Goal: Task Accomplishment & Management: Manage account settings

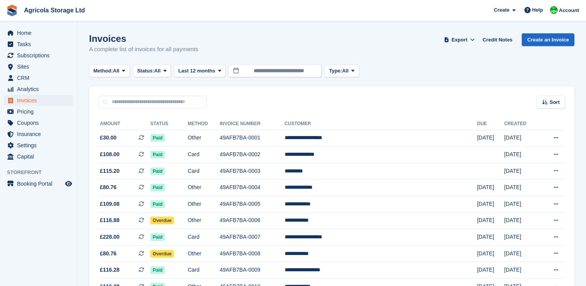
scroll to position [5, 0]
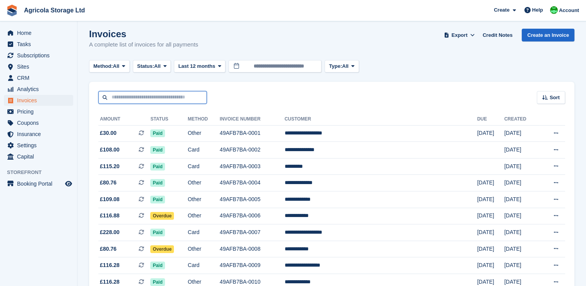
click at [191, 101] on input "text" at bounding box center [152, 97] width 108 height 13
type input "*****"
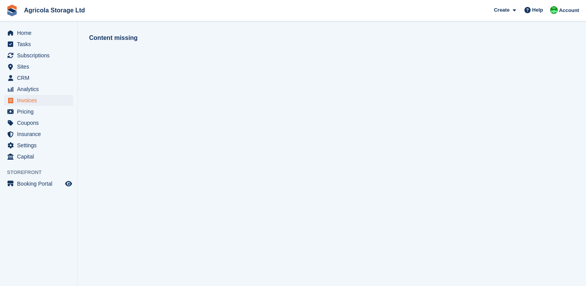
scroll to position [0, 0]
click at [34, 98] on span "Invoices" at bounding box center [40, 100] width 46 height 11
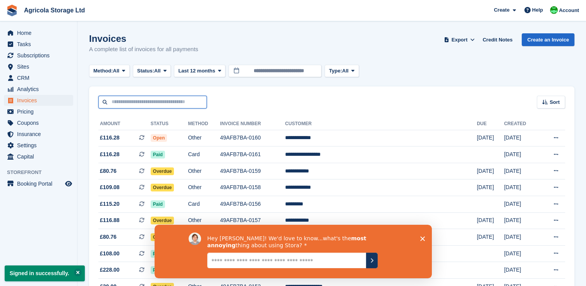
click at [158, 102] on input "text" at bounding box center [152, 102] width 108 height 13
click at [421, 238] on icon "Close survey" at bounding box center [422, 238] width 5 height 5
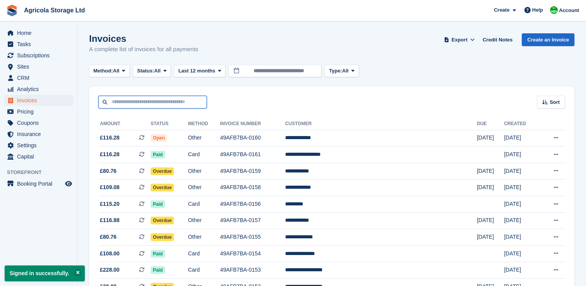
click at [158, 103] on input "text" at bounding box center [152, 102] width 108 height 13
type input "*****"
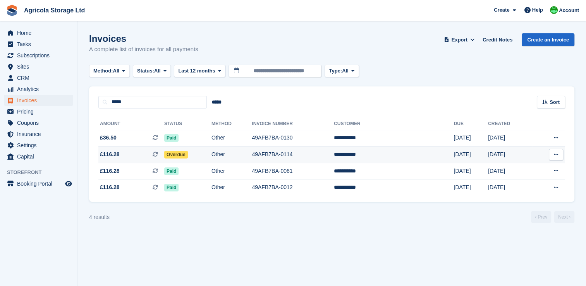
click at [185, 149] on td "Overdue" at bounding box center [187, 154] width 47 height 17
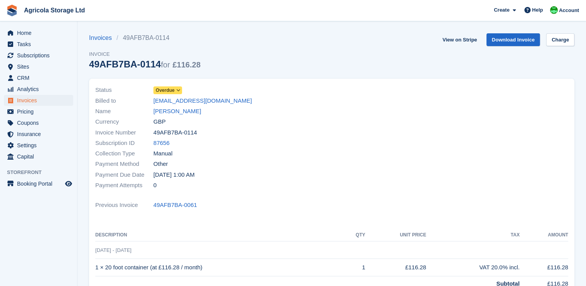
click at [173, 91] on span "Overdue" at bounding box center [165, 90] width 19 height 7
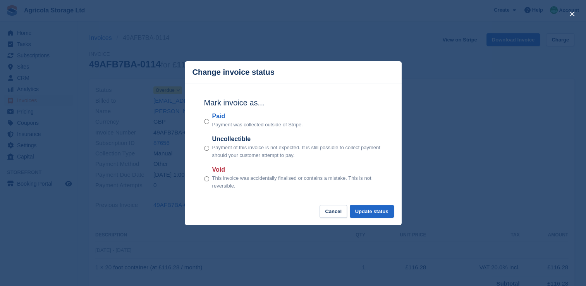
click at [213, 122] on p "Payment was collected outside of Stripe." at bounding box center [257, 125] width 91 height 8
click at [367, 210] on button "Update status" at bounding box center [372, 211] width 44 height 13
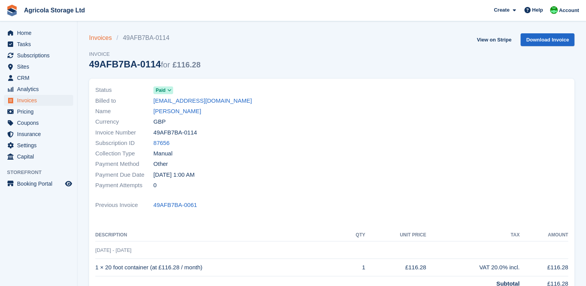
click at [101, 37] on link "Invoices" at bounding box center [102, 37] width 27 height 9
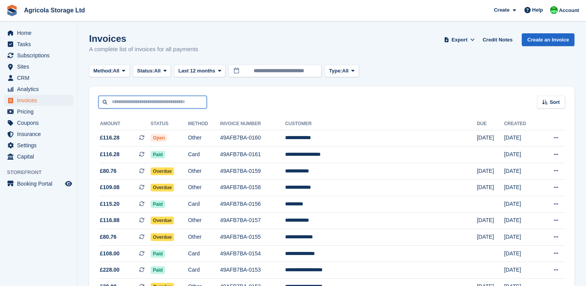
click at [146, 103] on input "text" at bounding box center [152, 102] width 108 height 13
type input "*****"
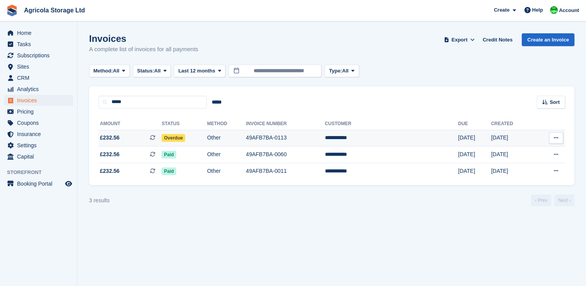
click at [109, 136] on span "£232.56" at bounding box center [110, 138] width 20 height 8
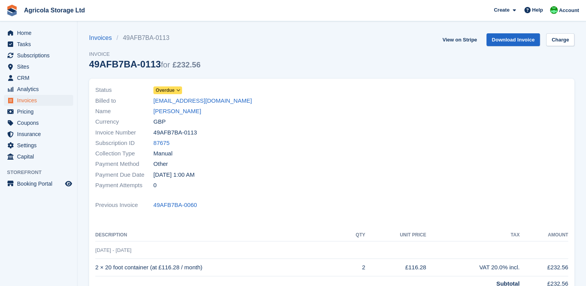
click at [163, 89] on span "Overdue" at bounding box center [165, 90] width 19 height 7
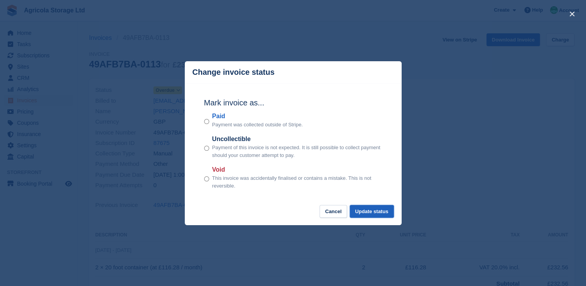
click at [372, 216] on button "Update status" at bounding box center [372, 211] width 44 height 13
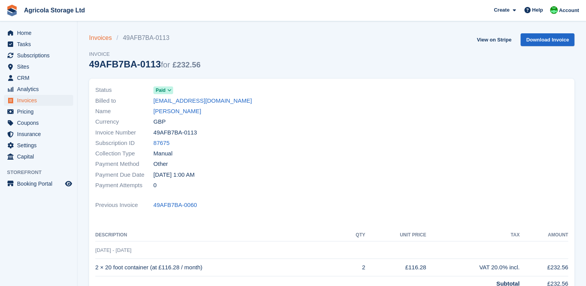
click at [103, 39] on link "Invoices" at bounding box center [102, 37] width 27 height 9
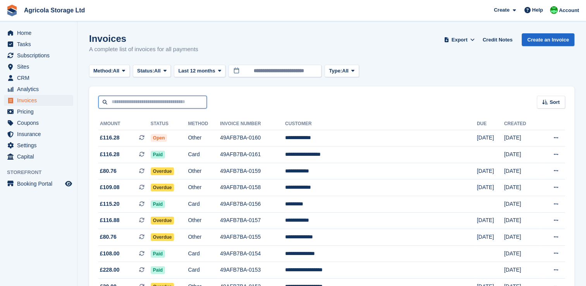
click at [131, 103] on input "text" at bounding box center [152, 102] width 108 height 13
type input "****"
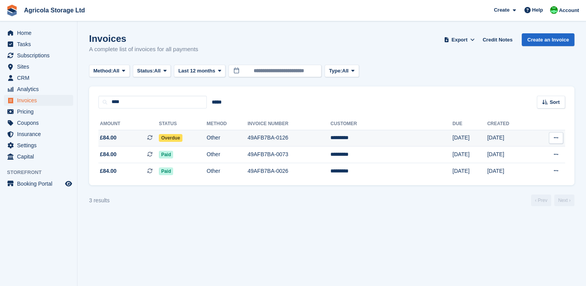
click at [233, 136] on td "Other" at bounding box center [226, 138] width 41 height 17
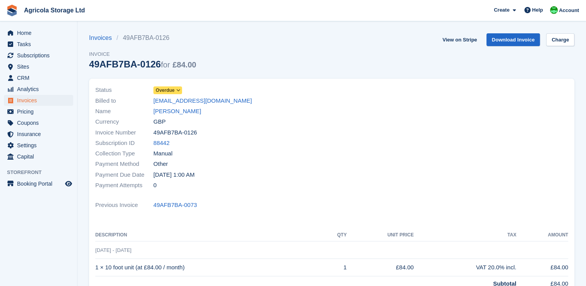
click at [168, 90] on span "Overdue" at bounding box center [165, 90] width 19 height 7
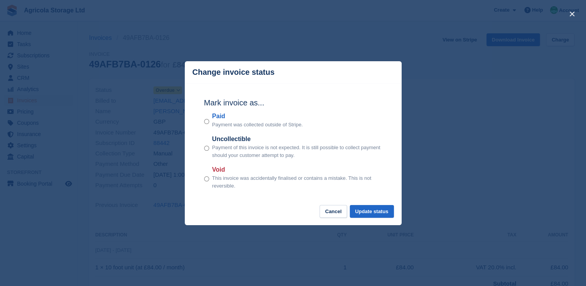
click at [210, 120] on div "Paid Payment was collected outside of Stripe." at bounding box center [293, 120] width 178 height 17
click at [369, 215] on button "Update status" at bounding box center [372, 211] width 44 height 13
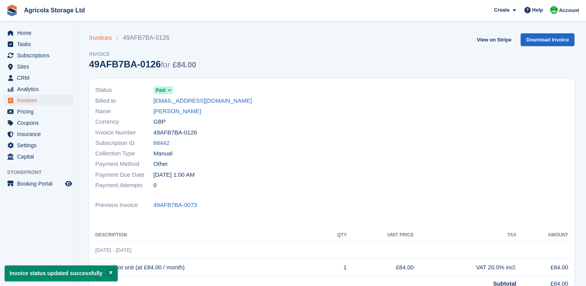
click at [103, 36] on link "Invoices" at bounding box center [102, 37] width 27 height 9
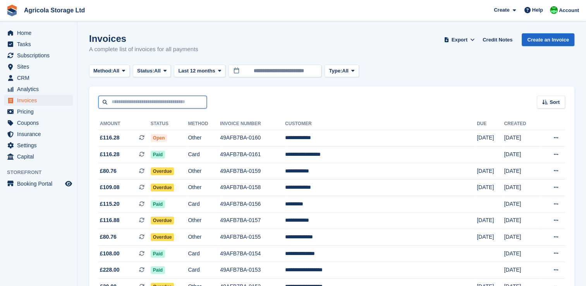
click at [124, 99] on input "text" at bounding box center [152, 102] width 108 height 13
type input "*******"
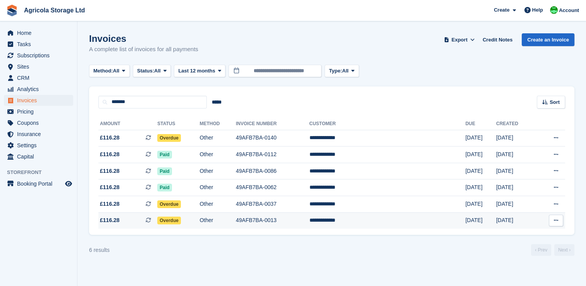
click at [113, 220] on span "£116.28" at bounding box center [110, 220] width 20 height 8
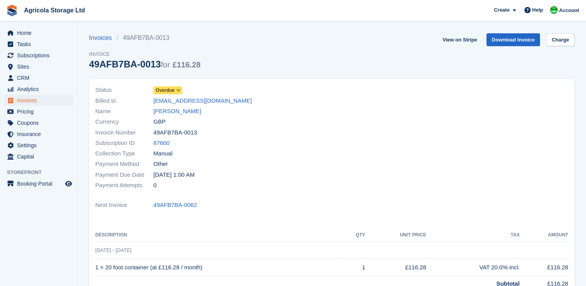
click at [168, 88] on span "Overdue" at bounding box center [165, 90] width 19 height 7
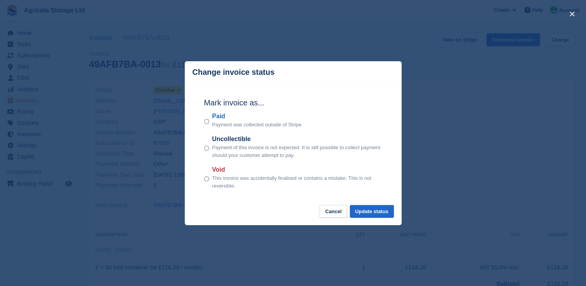
click at [217, 120] on label "Paid" at bounding box center [257, 116] width 91 height 9
click at [375, 211] on button "Update status" at bounding box center [372, 211] width 44 height 13
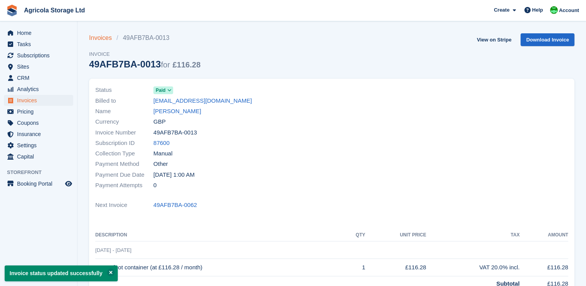
click at [100, 34] on link "Invoices" at bounding box center [102, 37] width 27 height 9
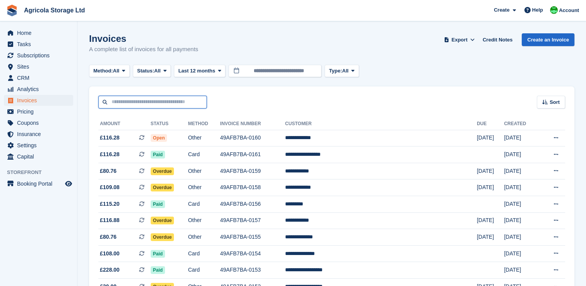
click at [124, 106] on input "text" at bounding box center [152, 102] width 108 height 13
type input "*******"
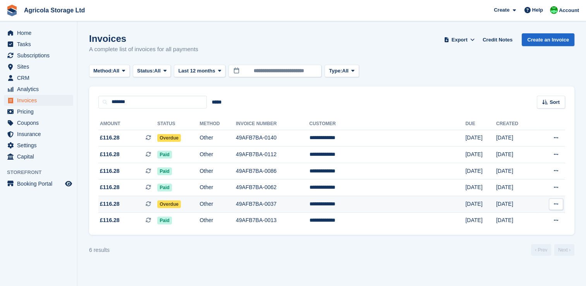
click at [127, 203] on span "£116.28 This is a recurring subscription invoice." at bounding box center [127, 204] width 59 height 8
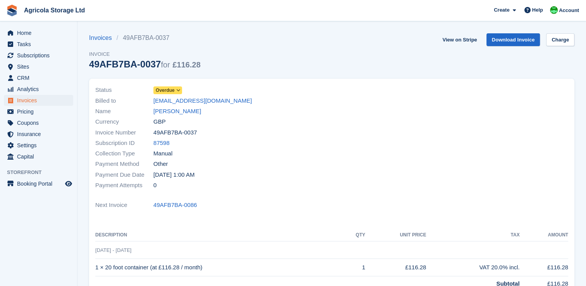
click at [174, 90] on span "Overdue" at bounding box center [167, 90] width 29 height 8
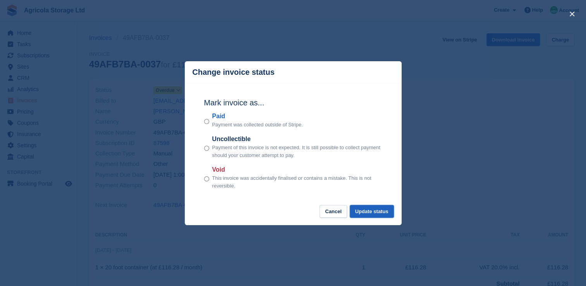
click at [376, 213] on button "Update status" at bounding box center [372, 211] width 44 height 13
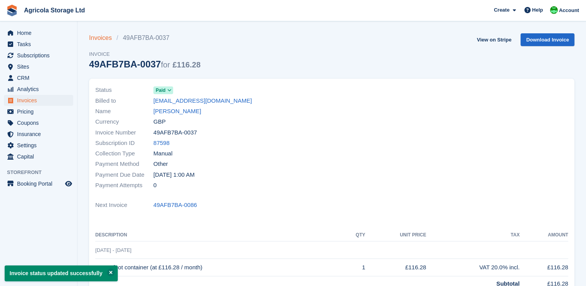
click at [98, 36] on link "Invoices" at bounding box center [102, 37] width 27 height 9
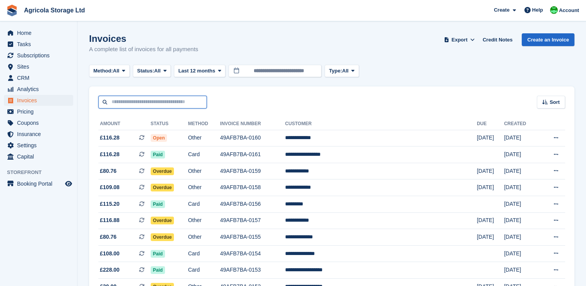
click at [132, 108] on input "text" at bounding box center [152, 102] width 108 height 13
type input "*******"
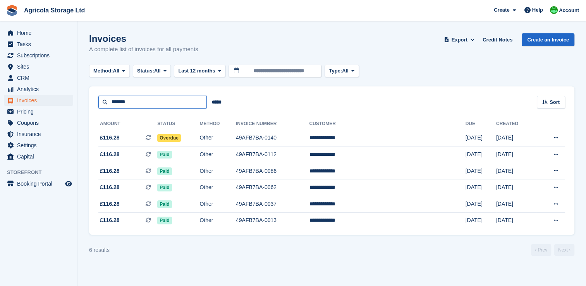
click at [156, 101] on input "*******" at bounding box center [152, 102] width 108 height 13
type input "*"
type input "********"
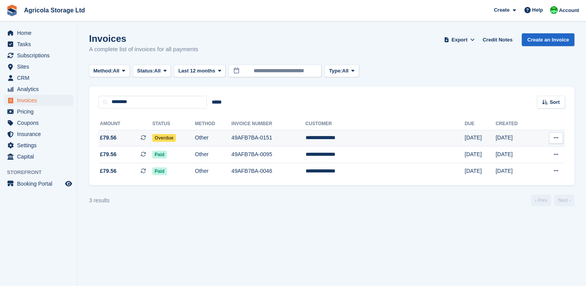
click at [117, 138] on span "£79.56 This is a recurring subscription invoice." at bounding box center [125, 138] width 54 height 8
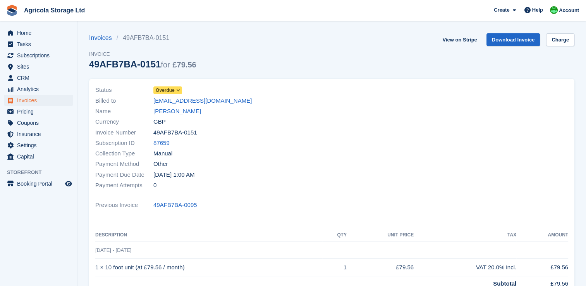
click at [170, 89] on span "Overdue" at bounding box center [165, 90] width 19 height 7
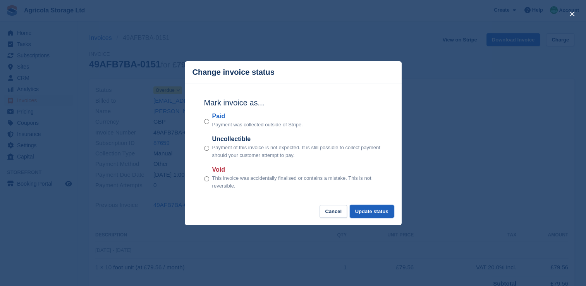
click at [383, 212] on button "Update status" at bounding box center [372, 211] width 44 height 13
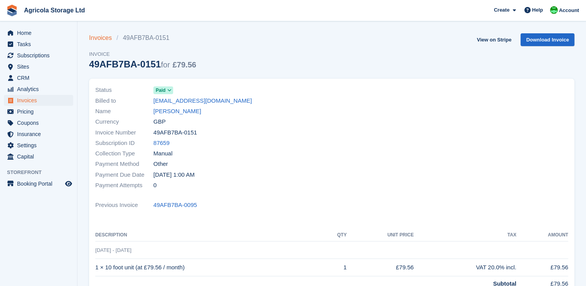
click at [100, 39] on link "Invoices" at bounding box center [102, 37] width 27 height 9
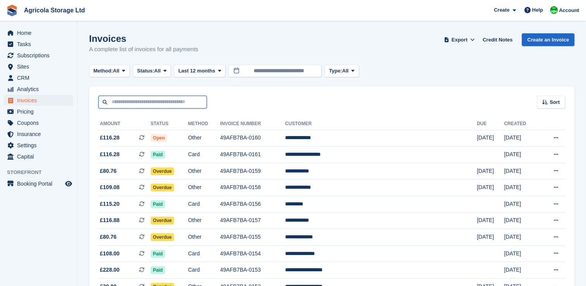
click at [153, 102] on input "text" at bounding box center [152, 102] width 108 height 13
type input "*"
type input "*********"
